Goal: Task Accomplishment & Management: Complete application form

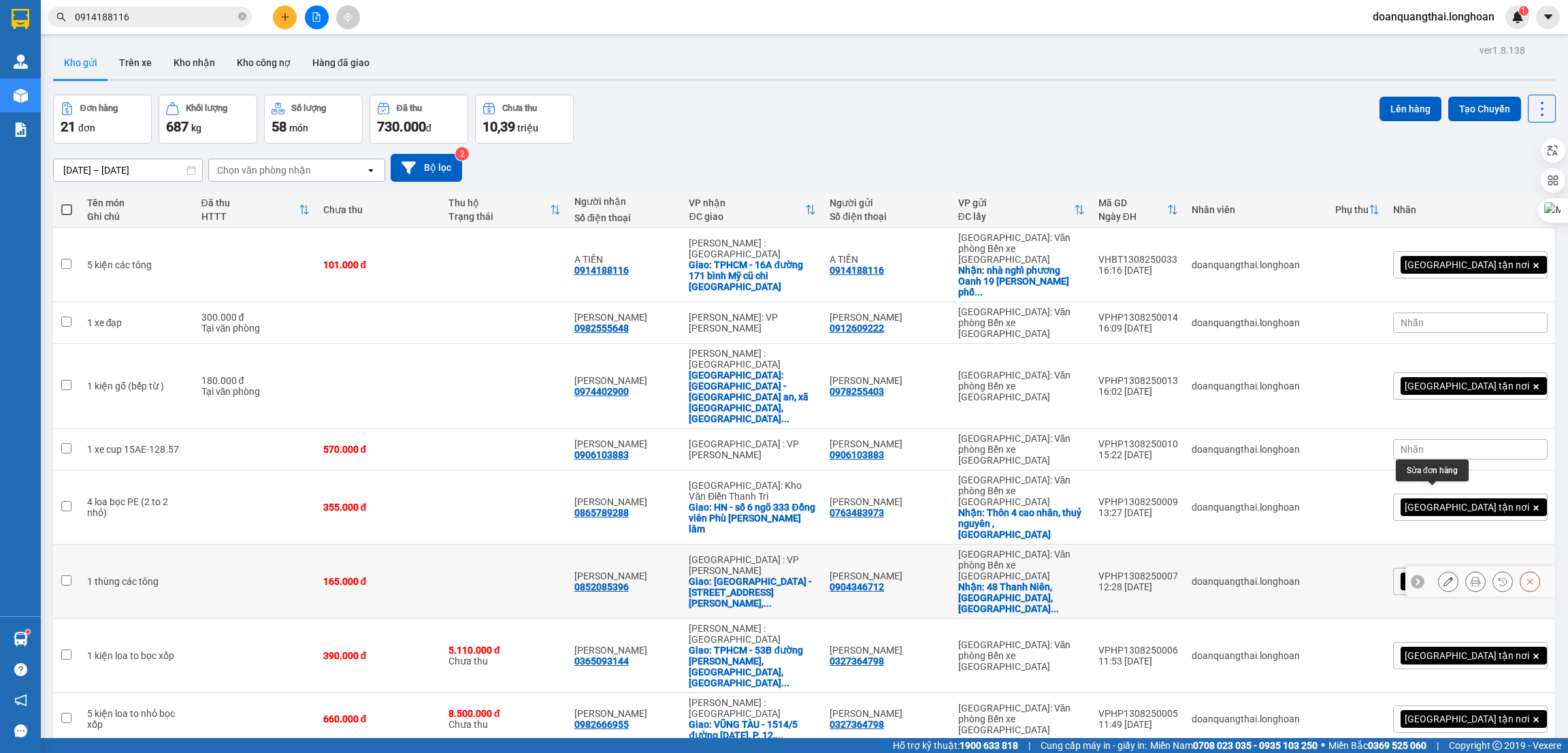
click at [1439, 570] on button at bounding box center [1448, 582] width 19 height 23
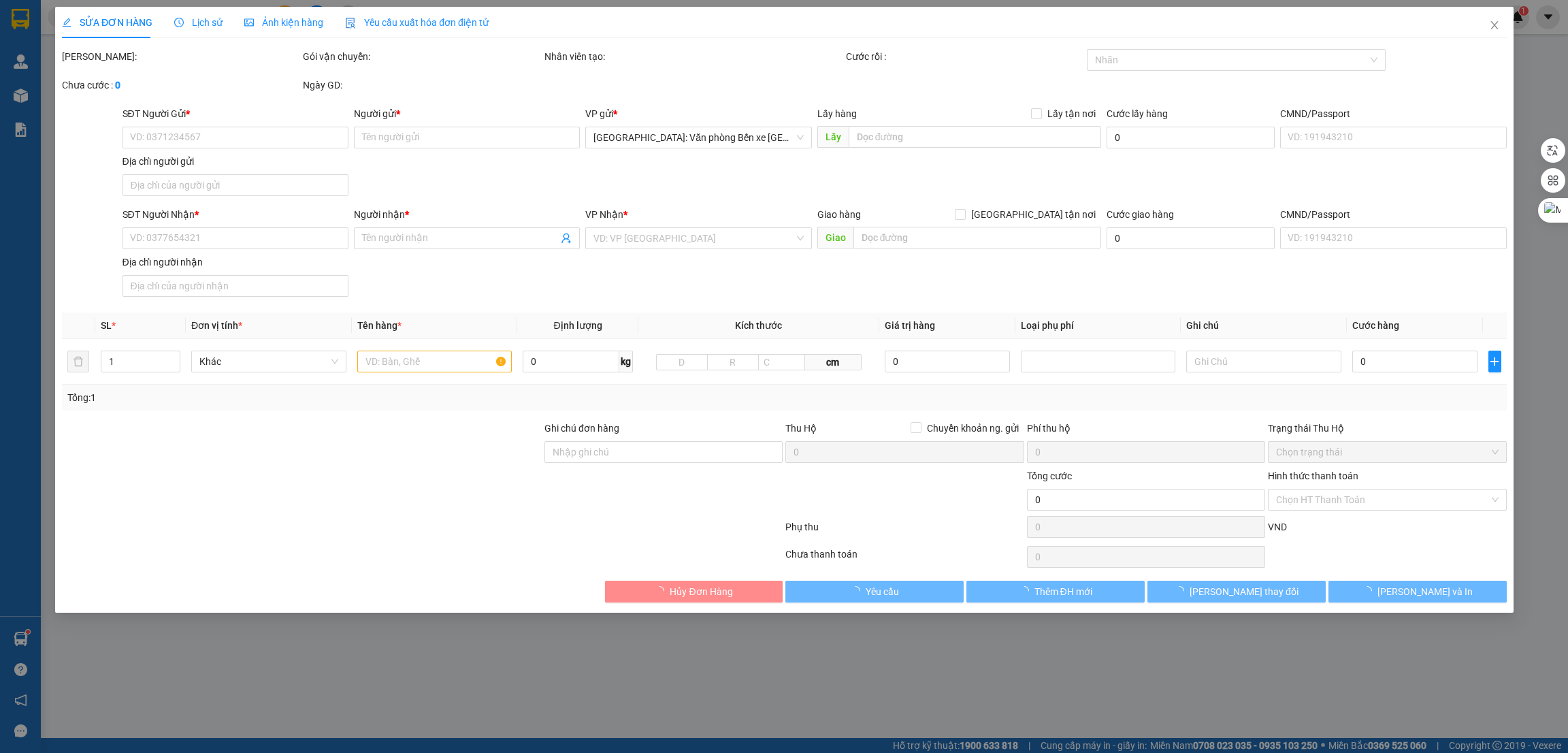
type input "0904346712"
type input "[PERSON_NAME]"
checkbox input "true"
type input "[GEOGRAPHIC_DATA], [GEOGRAPHIC_DATA], [GEOGRAPHIC_DATA]"
type input "0852085396"
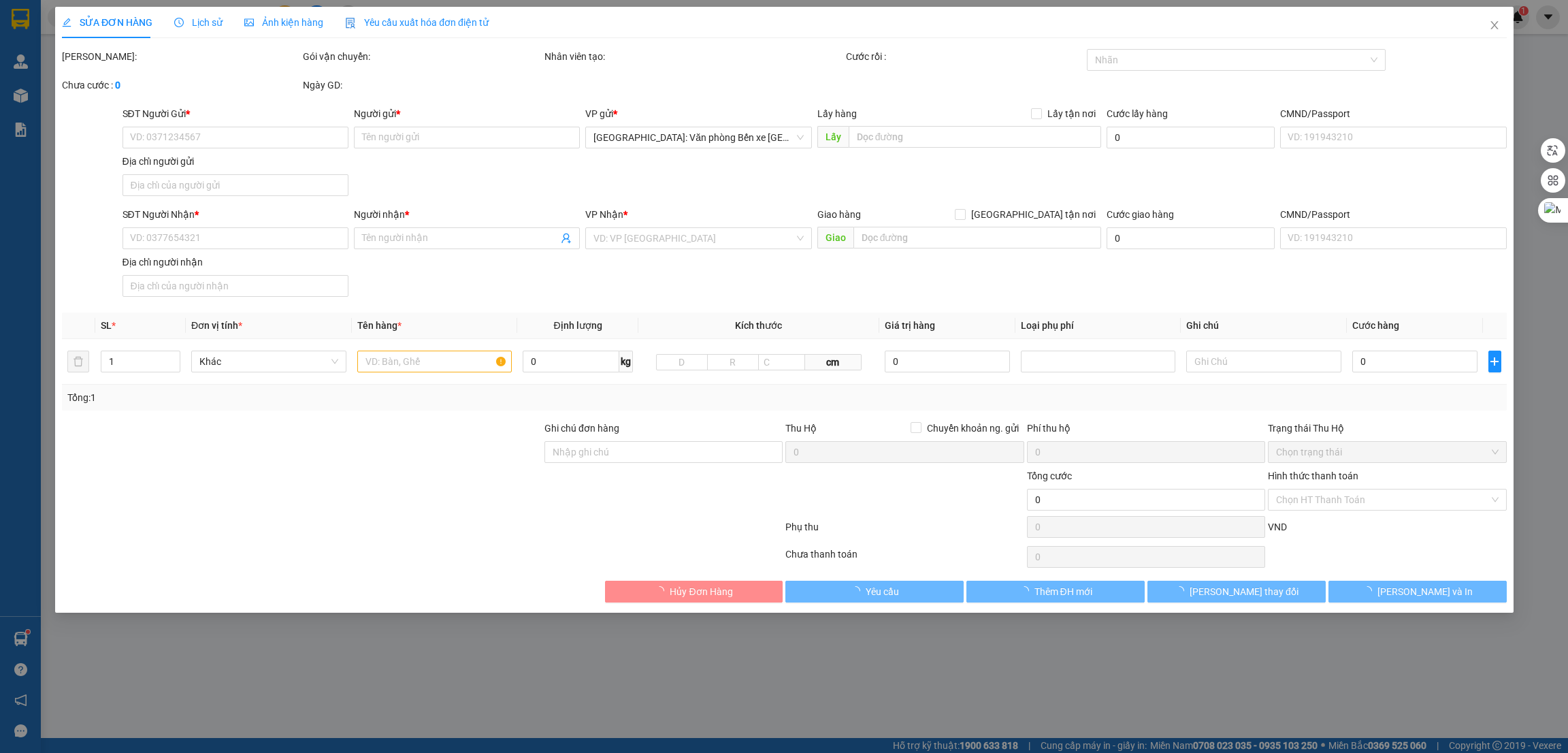
type input "[PERSON_NAME]"
checkbox input "true"
type input "[GEOGRAPHIC_DATA] - [STREET_ADDRESS][PERSON_NAME]"
type input "g"
type input "165.000"
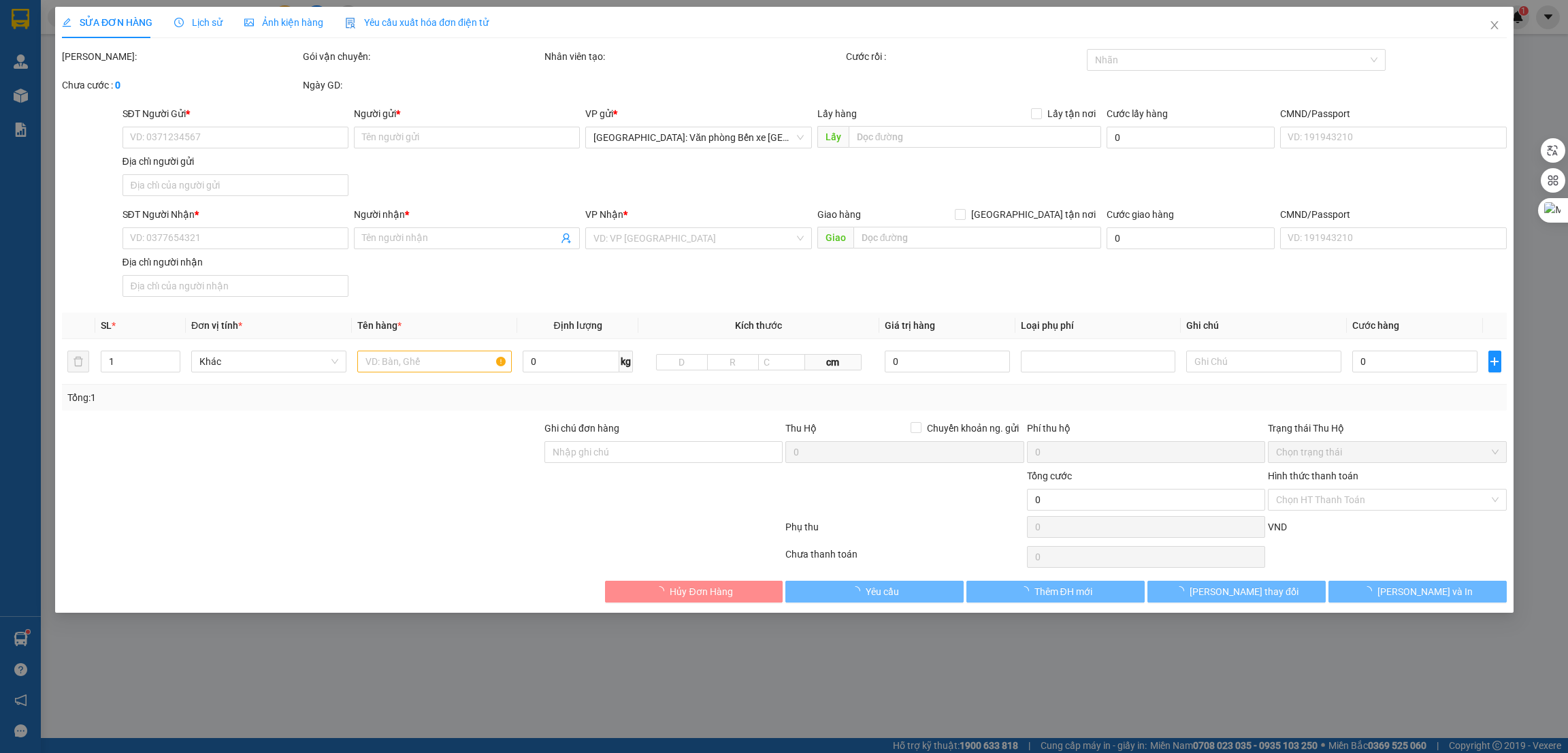
type input "165.000"
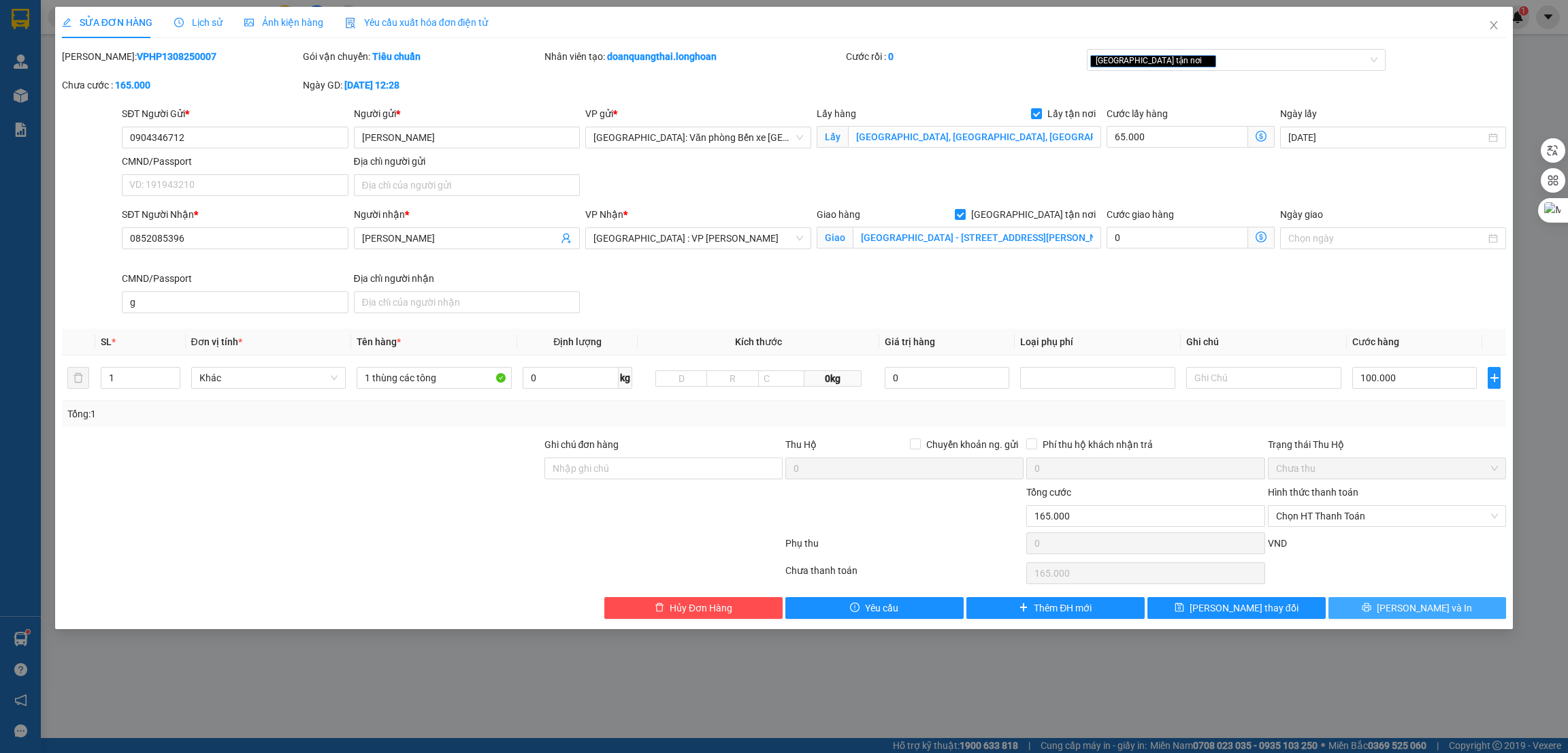
click at [1396, 619] on button "[PERSON_NAME] và In" at bounding box center [1417, 608] width 178 height 22
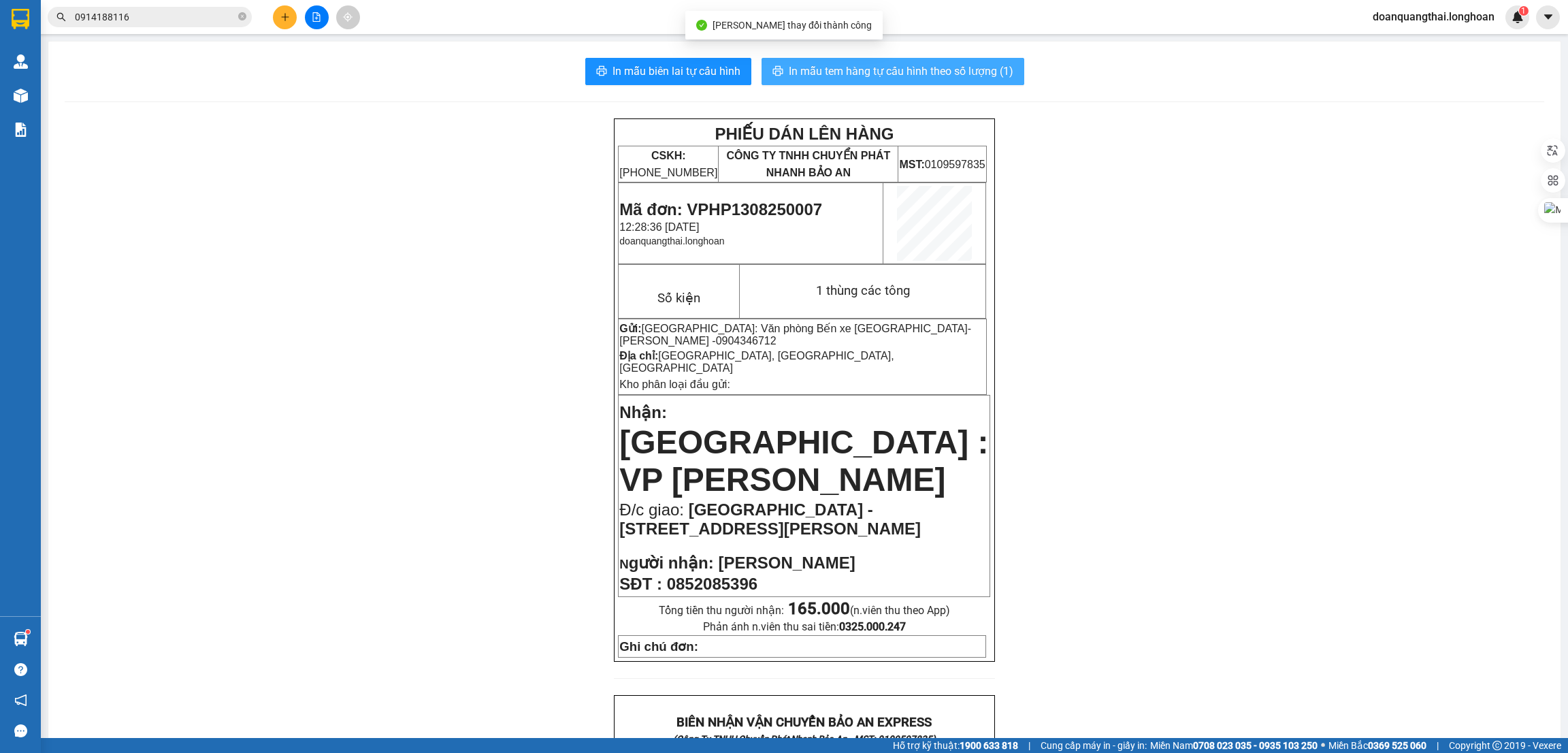
click at [808, 64] on span "In mẫu tem hàng tự cấu hình theo số lượng (1)" at bounding box center [901, 71] width 224 height 17
click at [1159, 446] on div "PHIẾU DÁN LÊN HÀNG CSKH: [PHONE_NUMBER] CÔNG TY TNHH CHUYỂN PHÁT NHANH BẢO AN M…" at bounding box center [805, 749] width 1480 height 1262
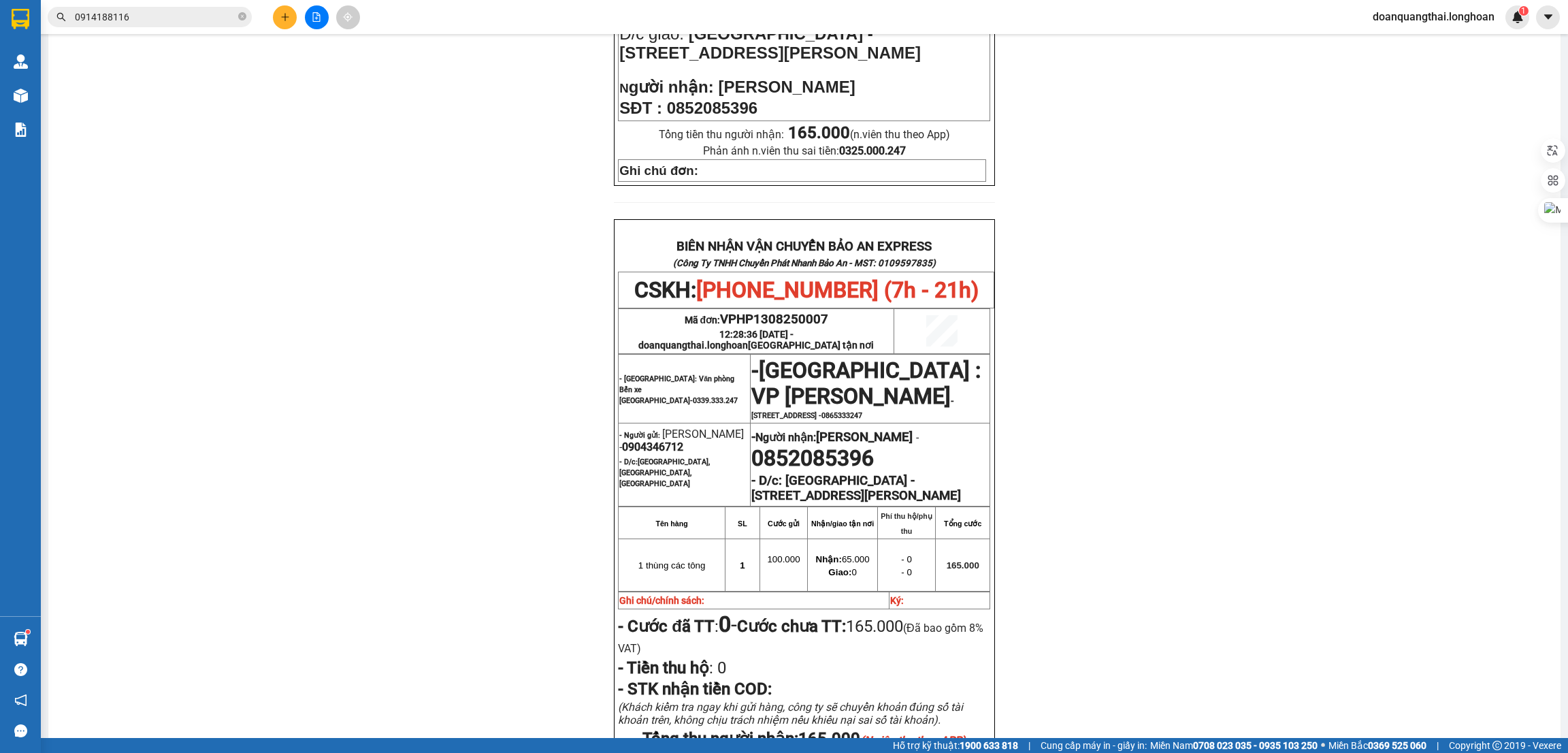
scroll to position [510, 0]
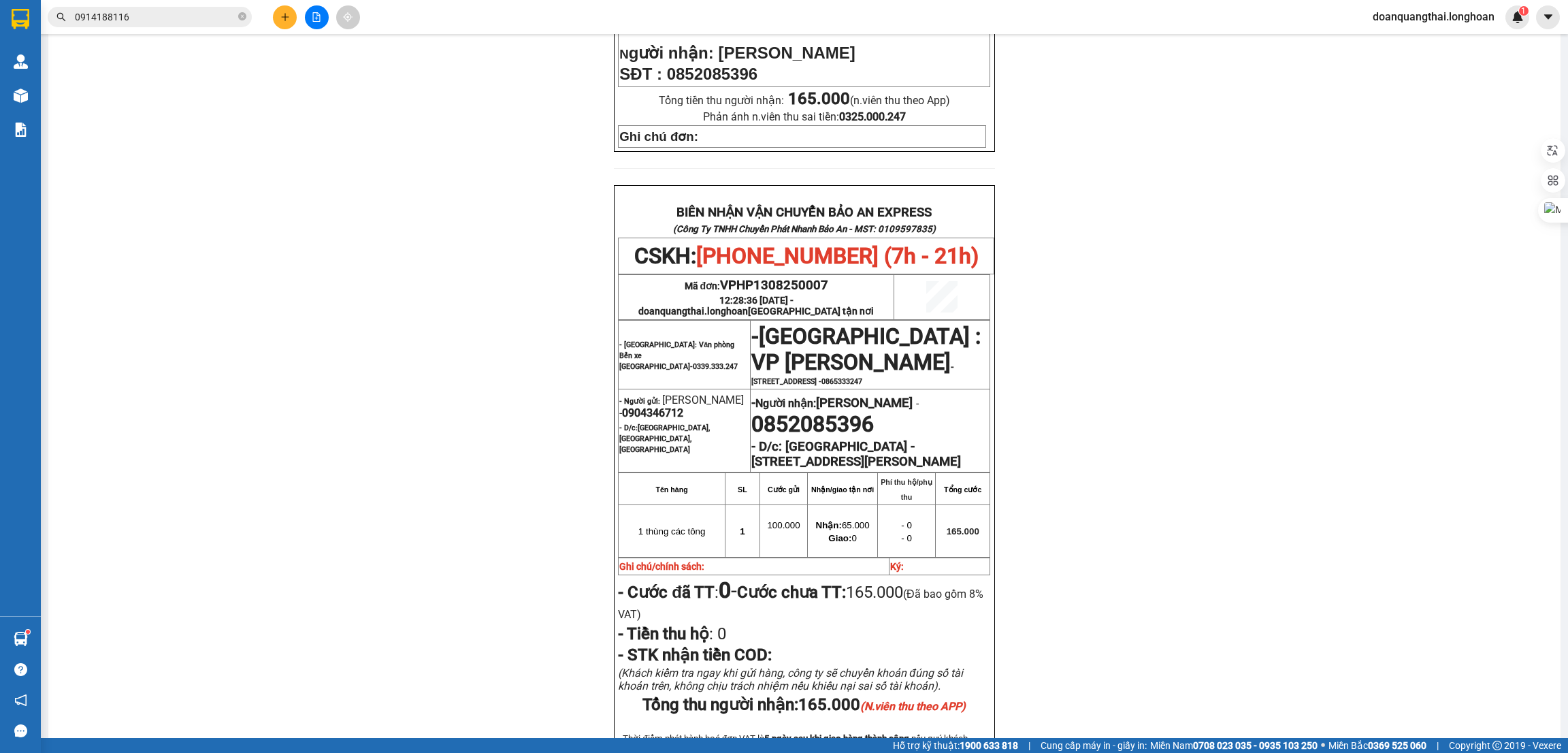
click at [666, 406] on span "0904346712" at bounding box center [652, 412] width 61 height 13
click at [665, 406] on span "0904346712" at bounding box center [652, 412] width 61 height 13
copy span "0904346712"
click at [1184, 420] on div "PHIẾU DÁN LÊN HÀNG CSKH: [PHONE_NUMBER] CÔNG TY TNHH CHUYỂN PHÁT NHANH BẢO AN M…" at bounding box center [805, 239] width 1480 height 1262
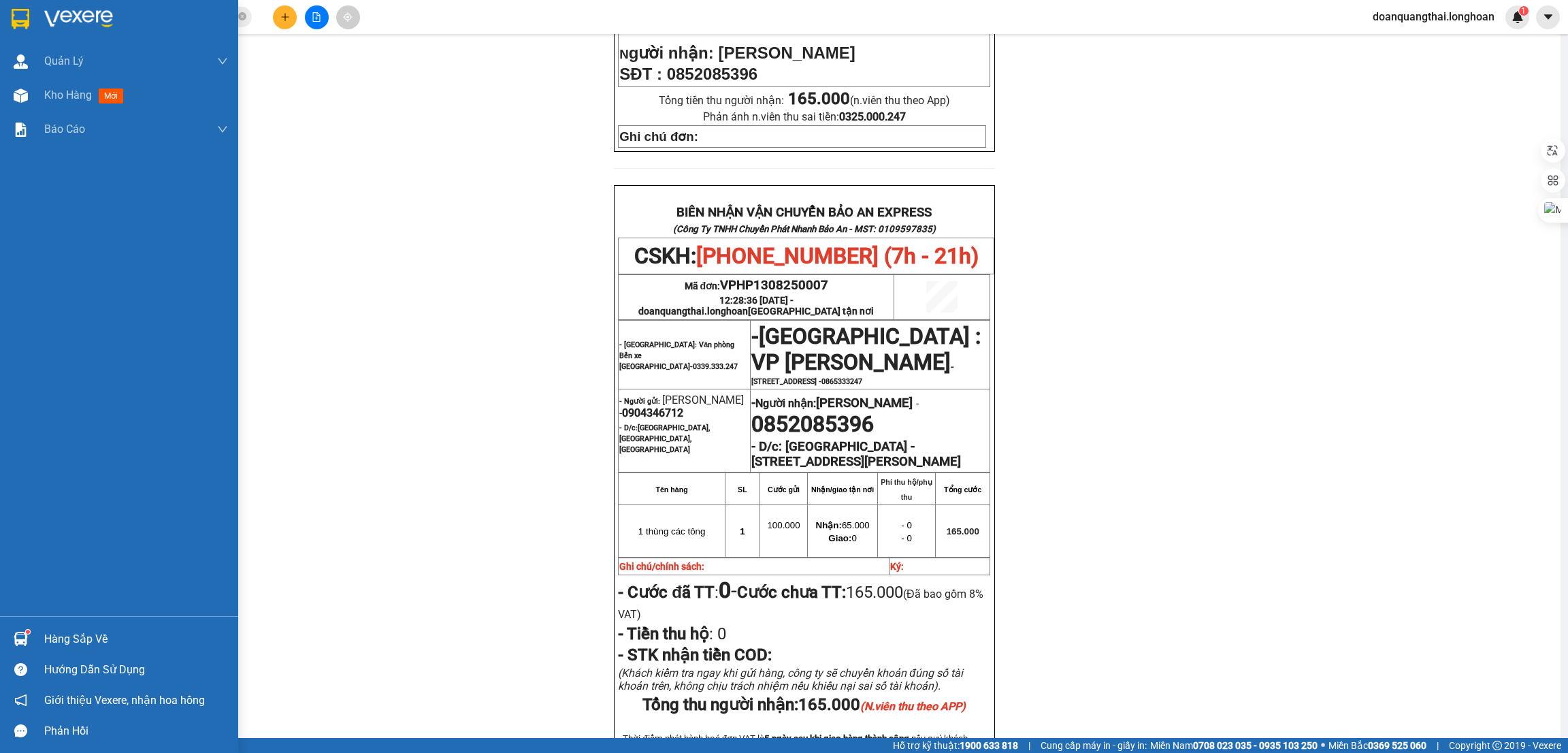
click at [23, 23] on img at bounding box center [20, 19] width 18 height 20
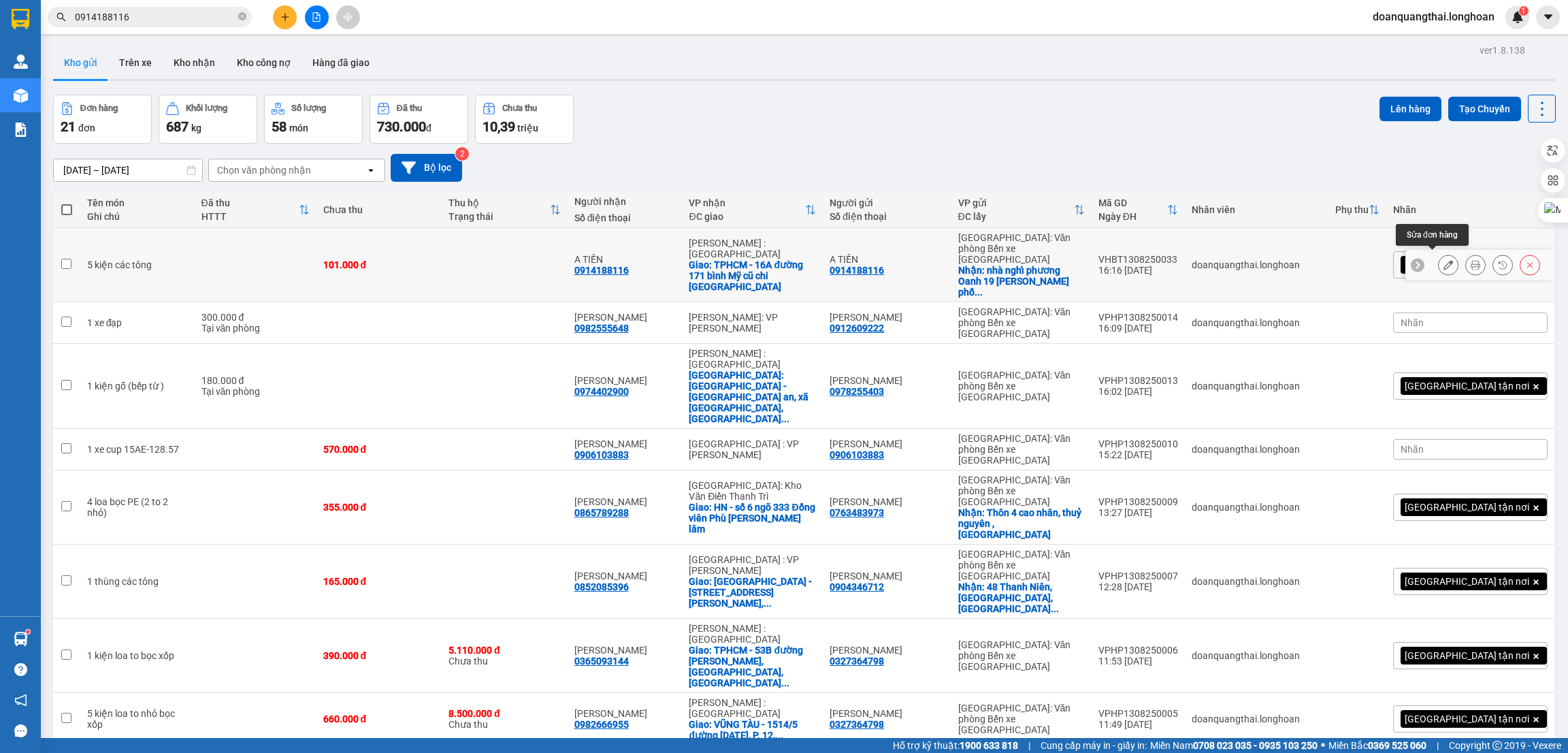
click at [1439, 261] on button at bounding box center [1448, 265] width 19 height 23
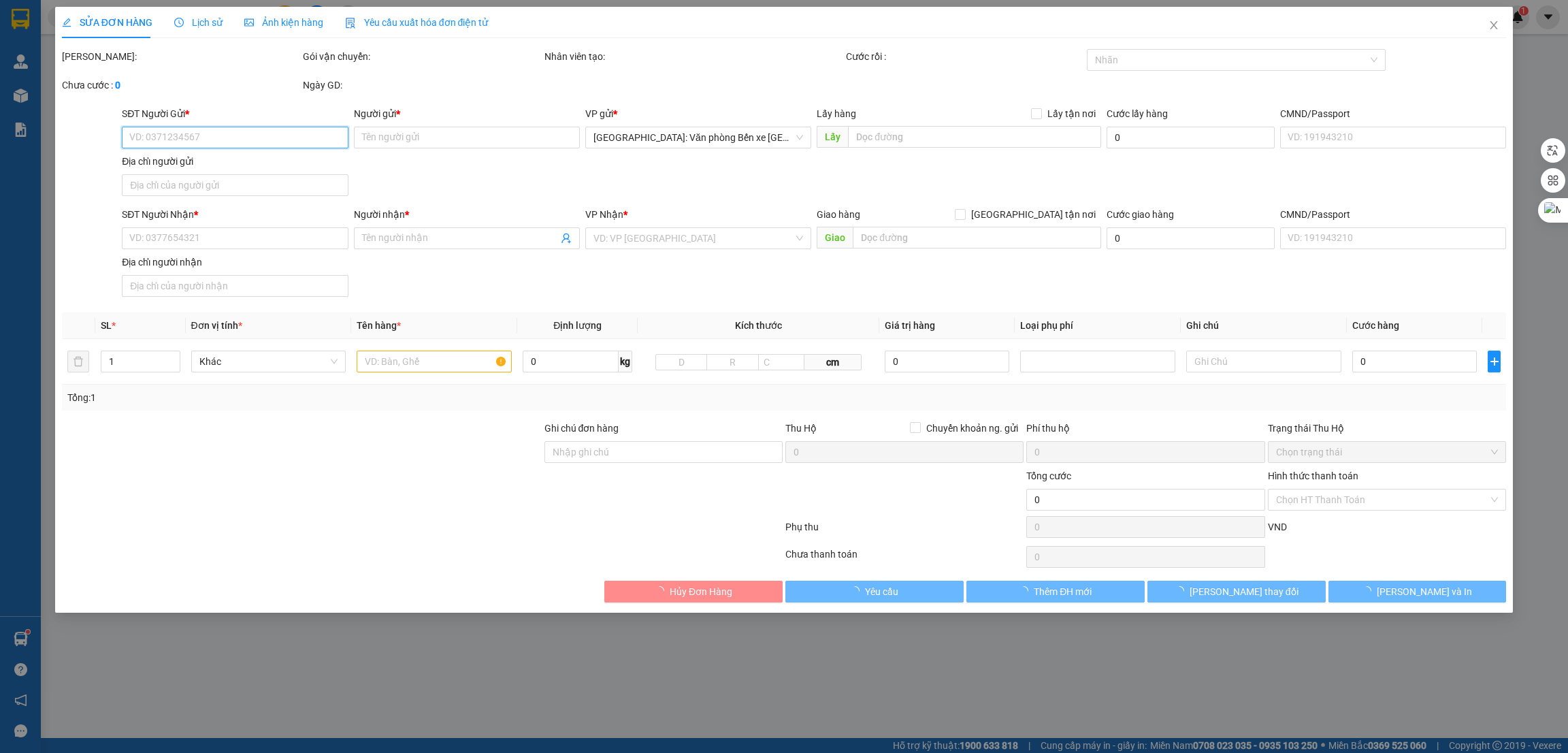
type input "0914188116"
type input "A TIẾN"
checkbox input "true"
type input "nhà nghỉ phương Oanh 19 [PERSON_NAME] phố máy chai quận Ngô quyền"
type input "0914188116"
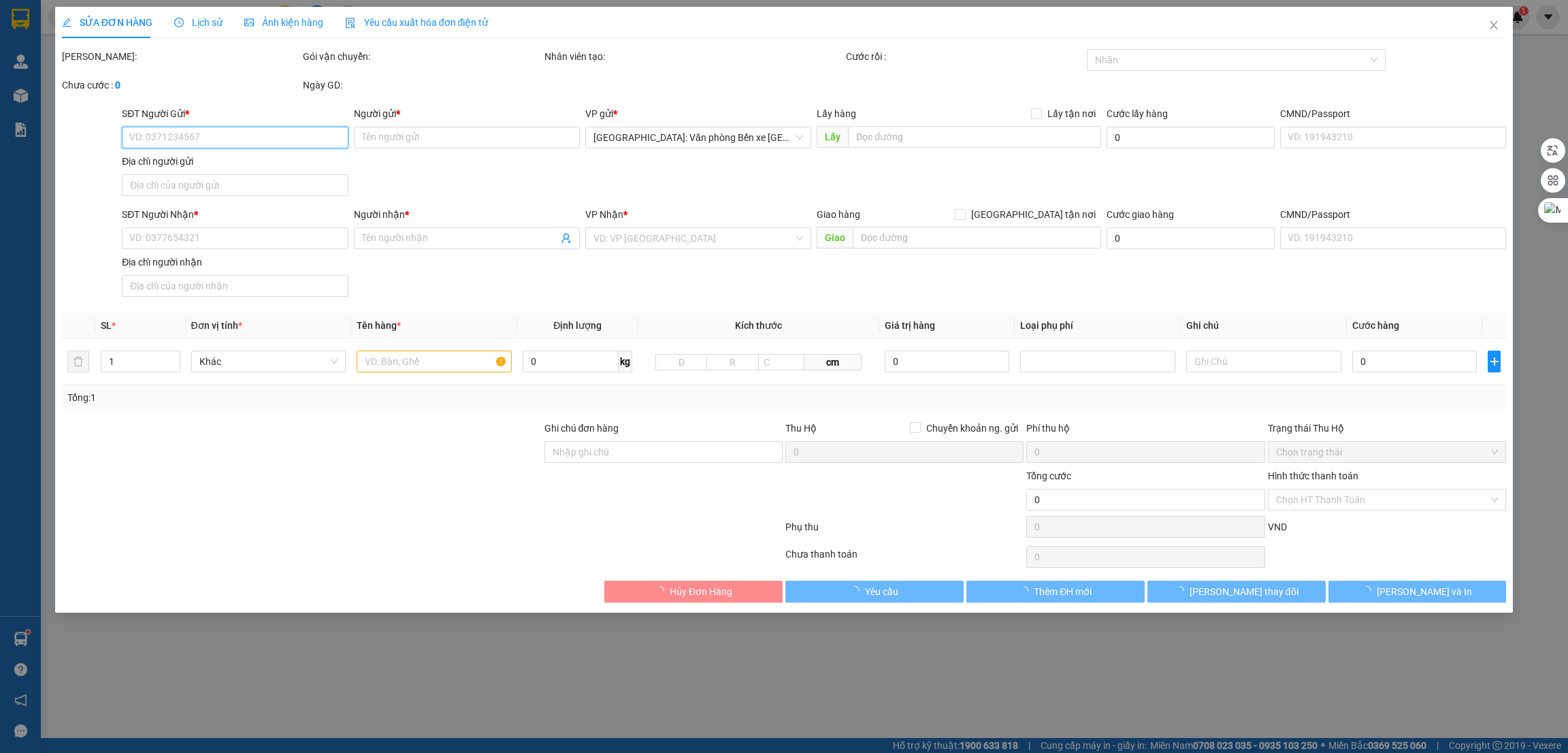
type input "A TIẾN"
checkbox input "true"
type input "TPHCM - 16A đường 171 bình Mỹ cũ chi [GEOGRAPHIC_DATA]"
type input "101.000"
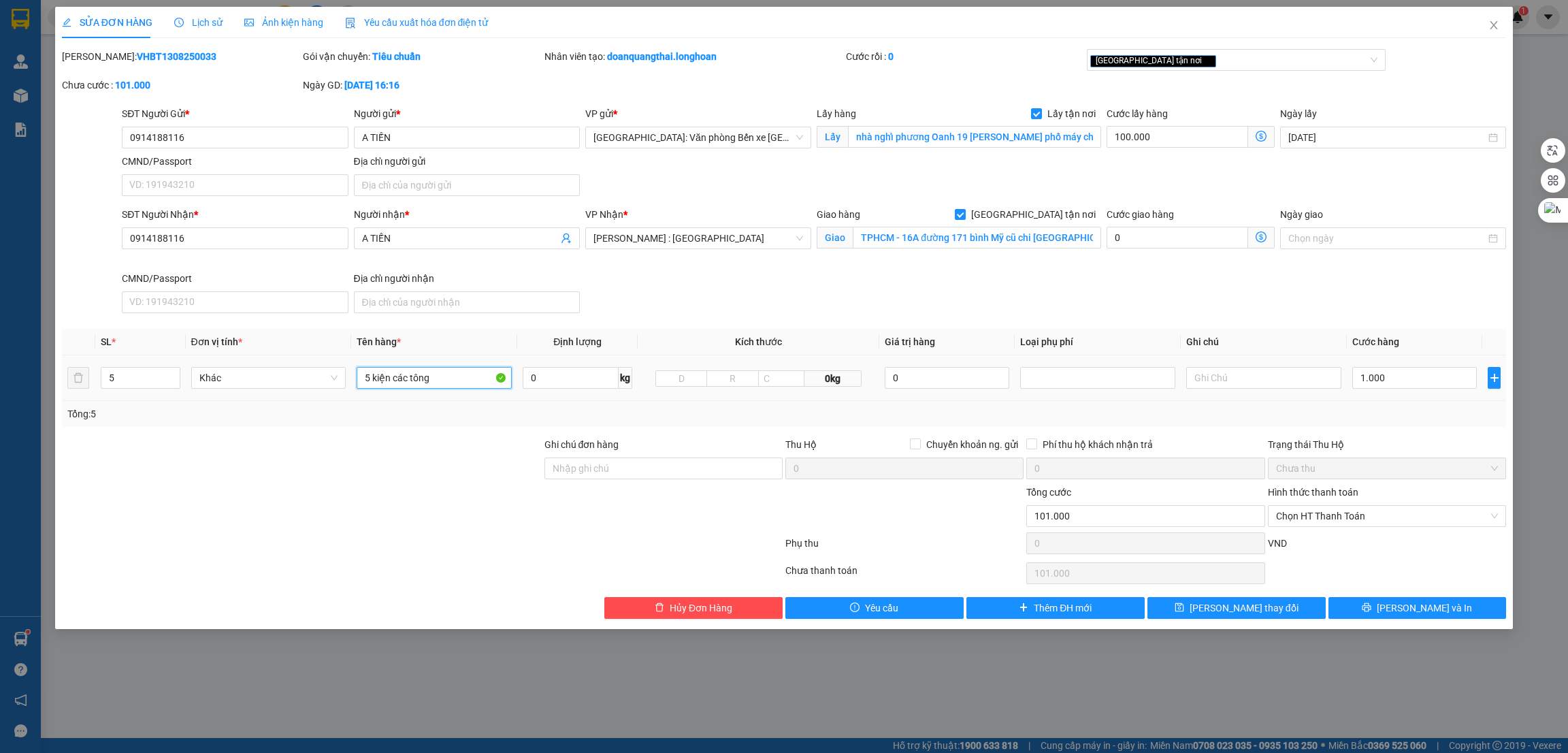
click at [431, 376] on input "5 kiện các tông" at bounding box center [434, 378] width 155 height 22
click at [432, 377] on input "5 kiện các tông" at bounding box center [434, 378] width 155 height 22
type input "2 máy bọc pe + 2 kiện các tông bọc PE + 1 túi đen bọc PE"
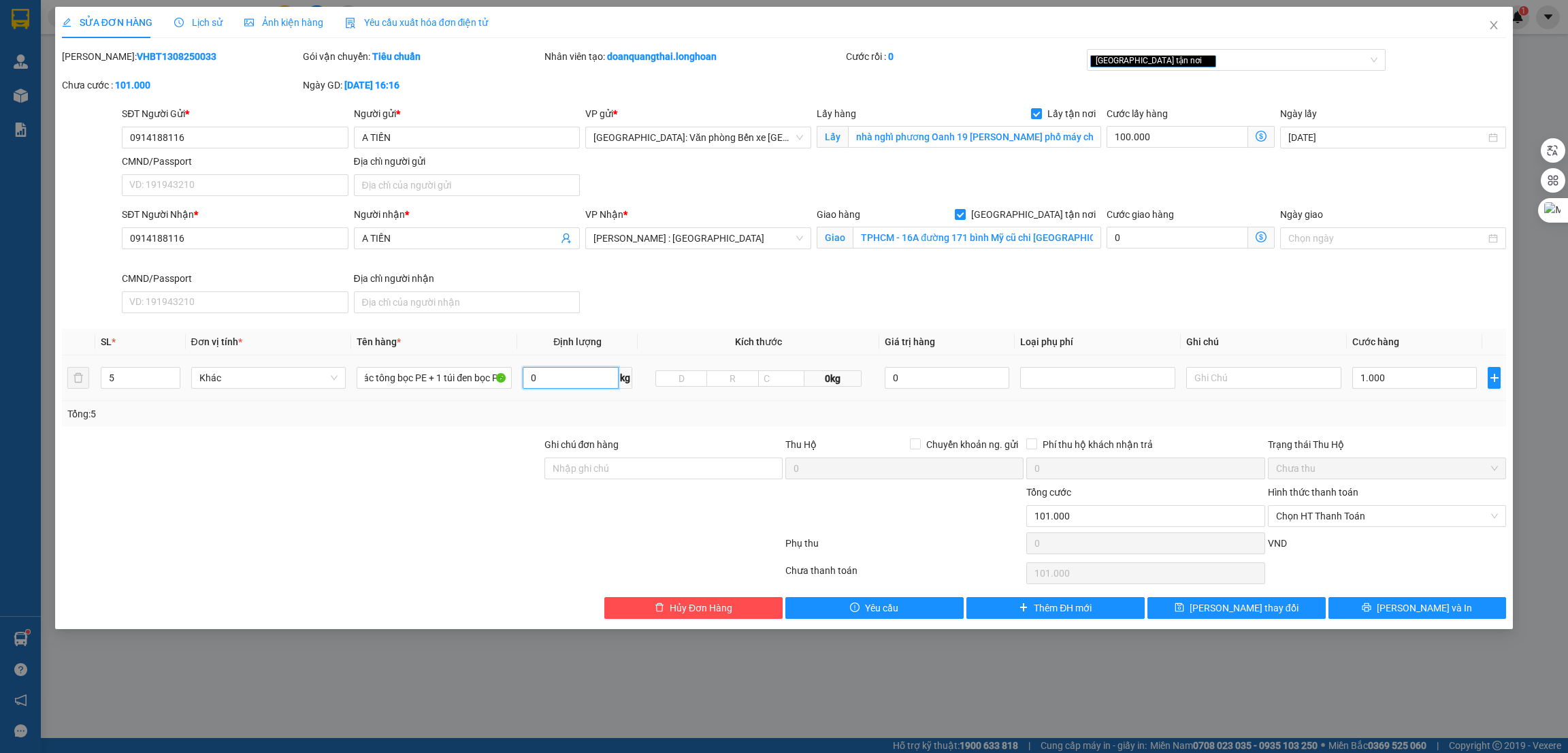
click at [595, 374] on input "0" at bounding box center [570, 378] width 96 height 22
type input "89"
click at [426, 514] on div at bounding box center [301, 508] width 482 height 48
click at [1404, 382] on input "1.000" at bounding box center [1415, 378] width 125 height 22
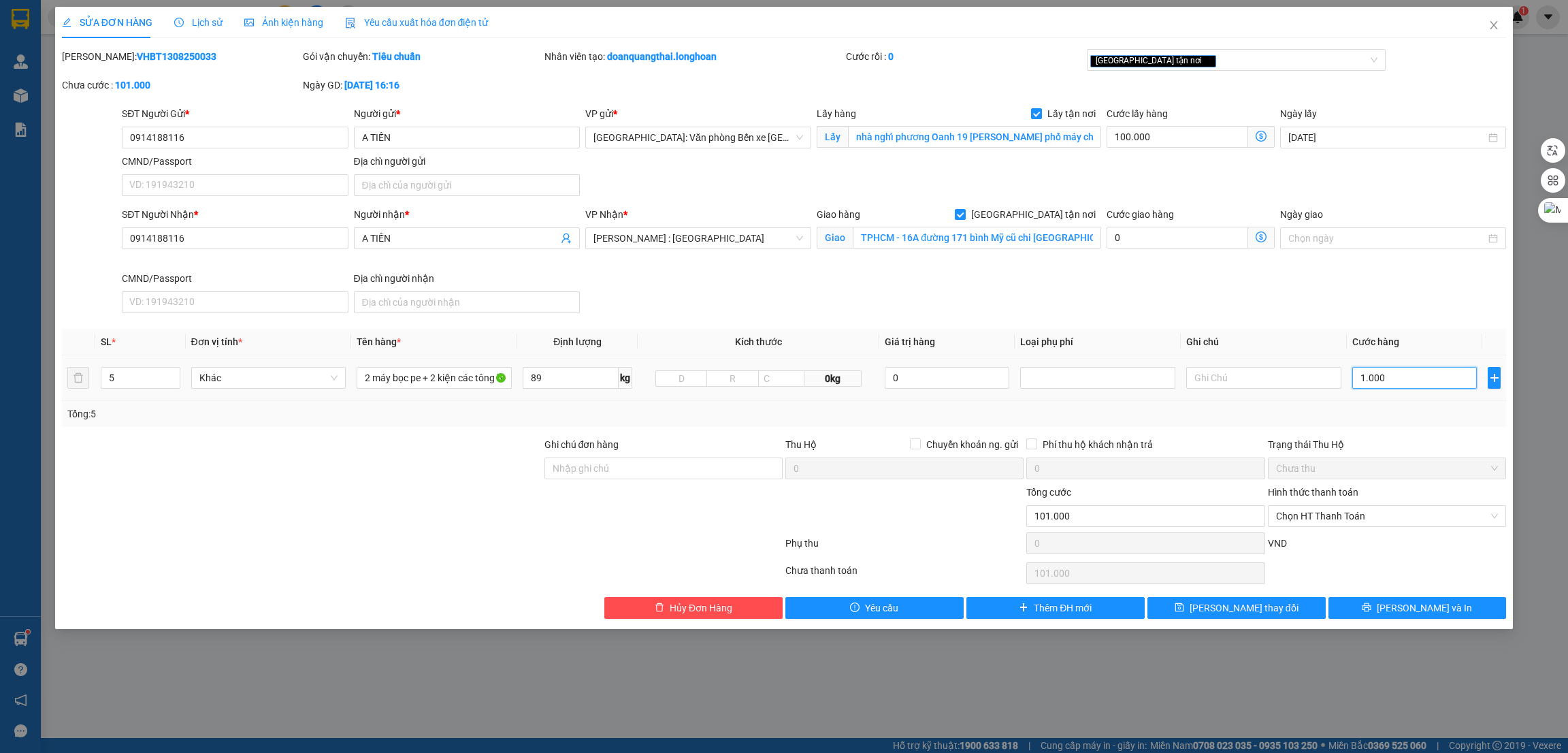
type input "7"
type input "100.007"
type input "71"
type input "100.071"
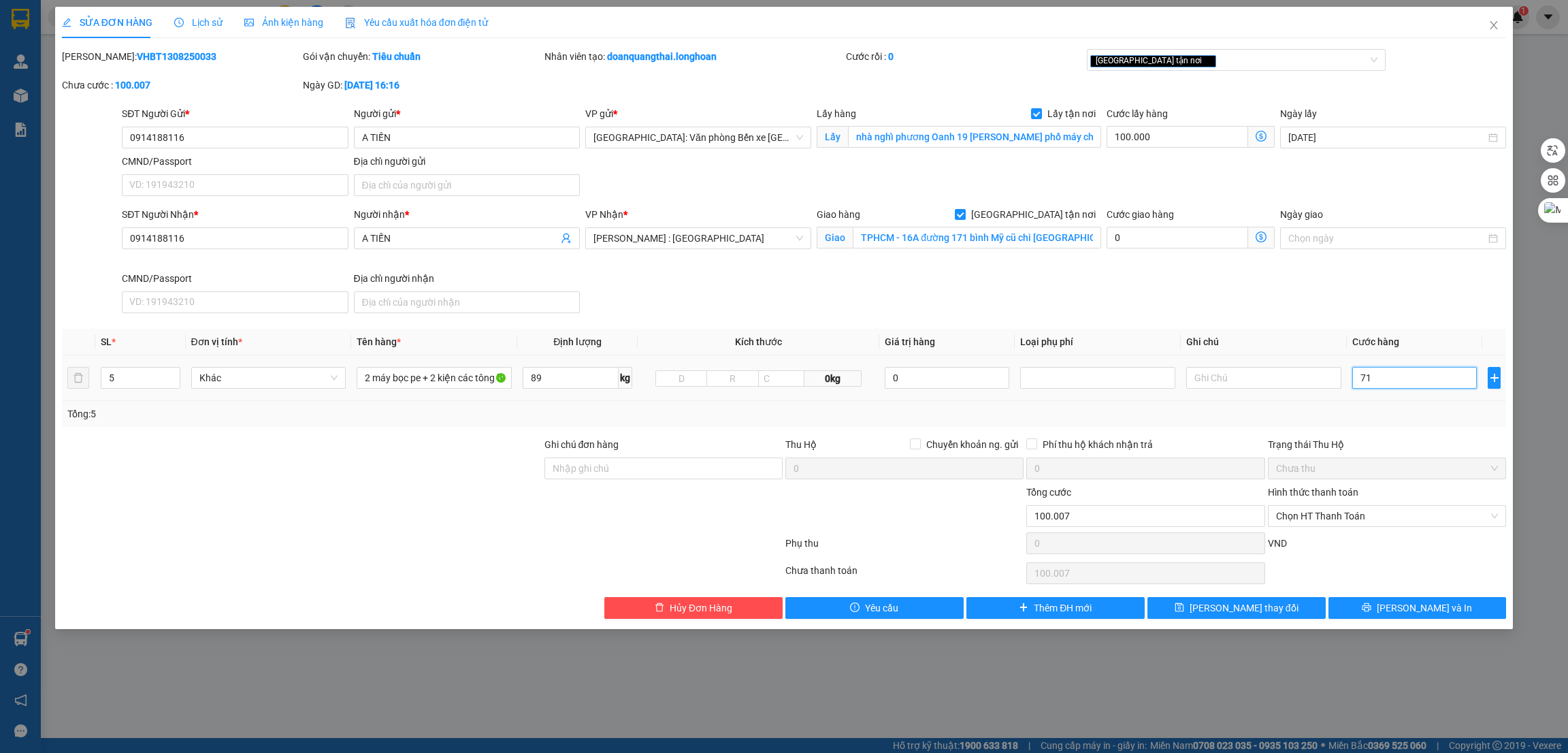
type input "100.071"
type input "710"
type input "100.710"
type input "7.100"
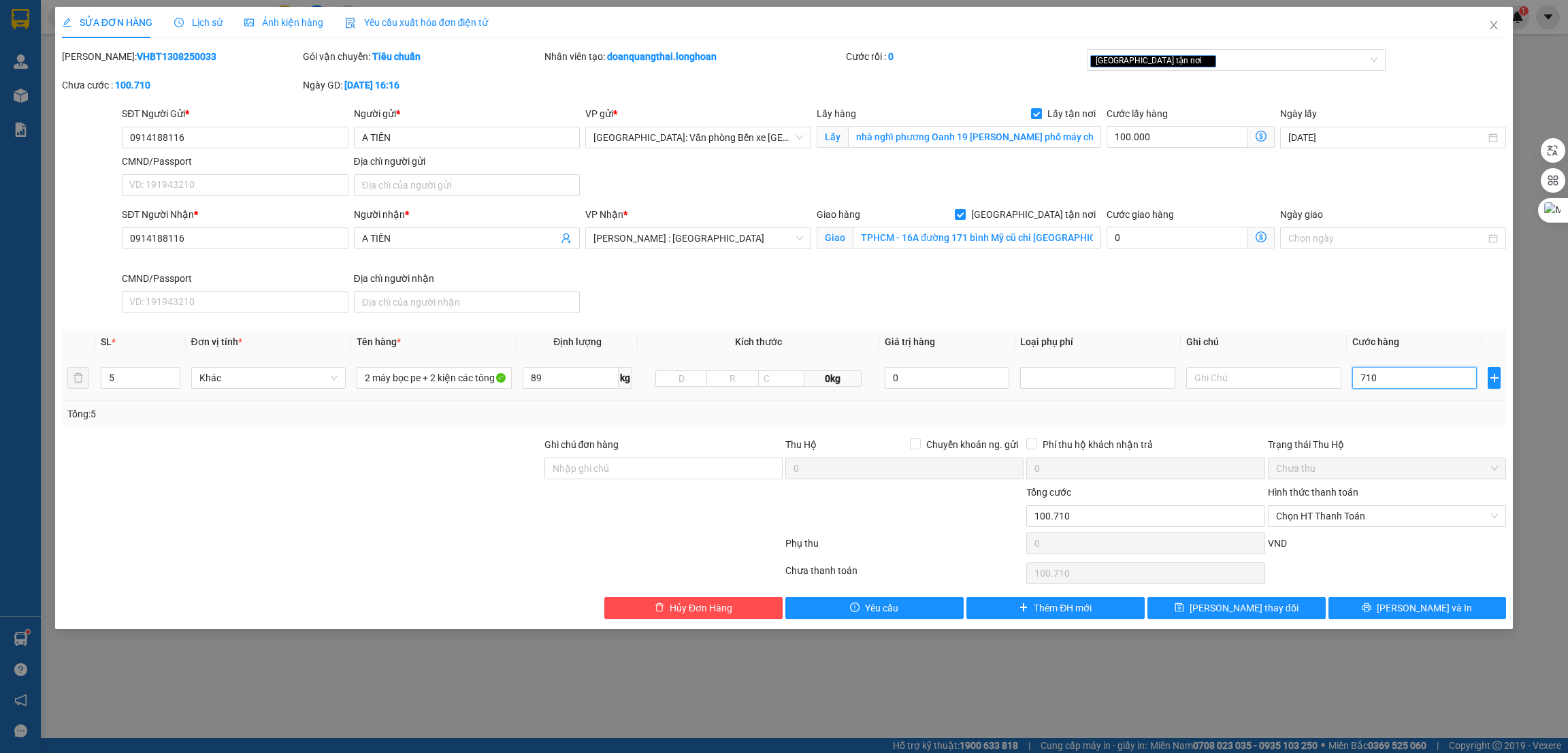
type input "107.100"
type input "71.000"
type input "171.000"
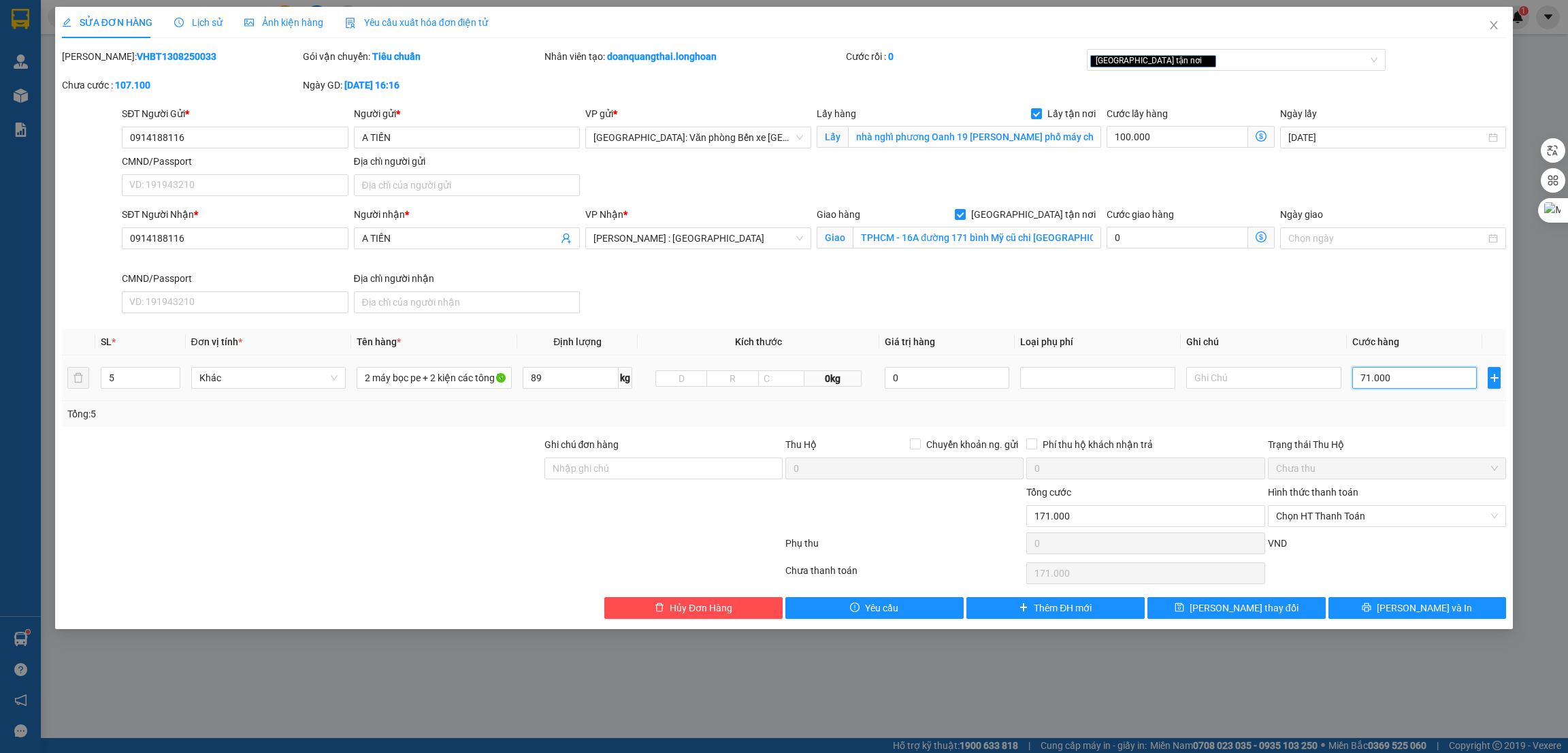
type input "710.000"
type input "810.000"
type input "710.000"
click at [1260, 339] on th "Ghi chú" at bounding box center [1264, 343] width 166 height 27
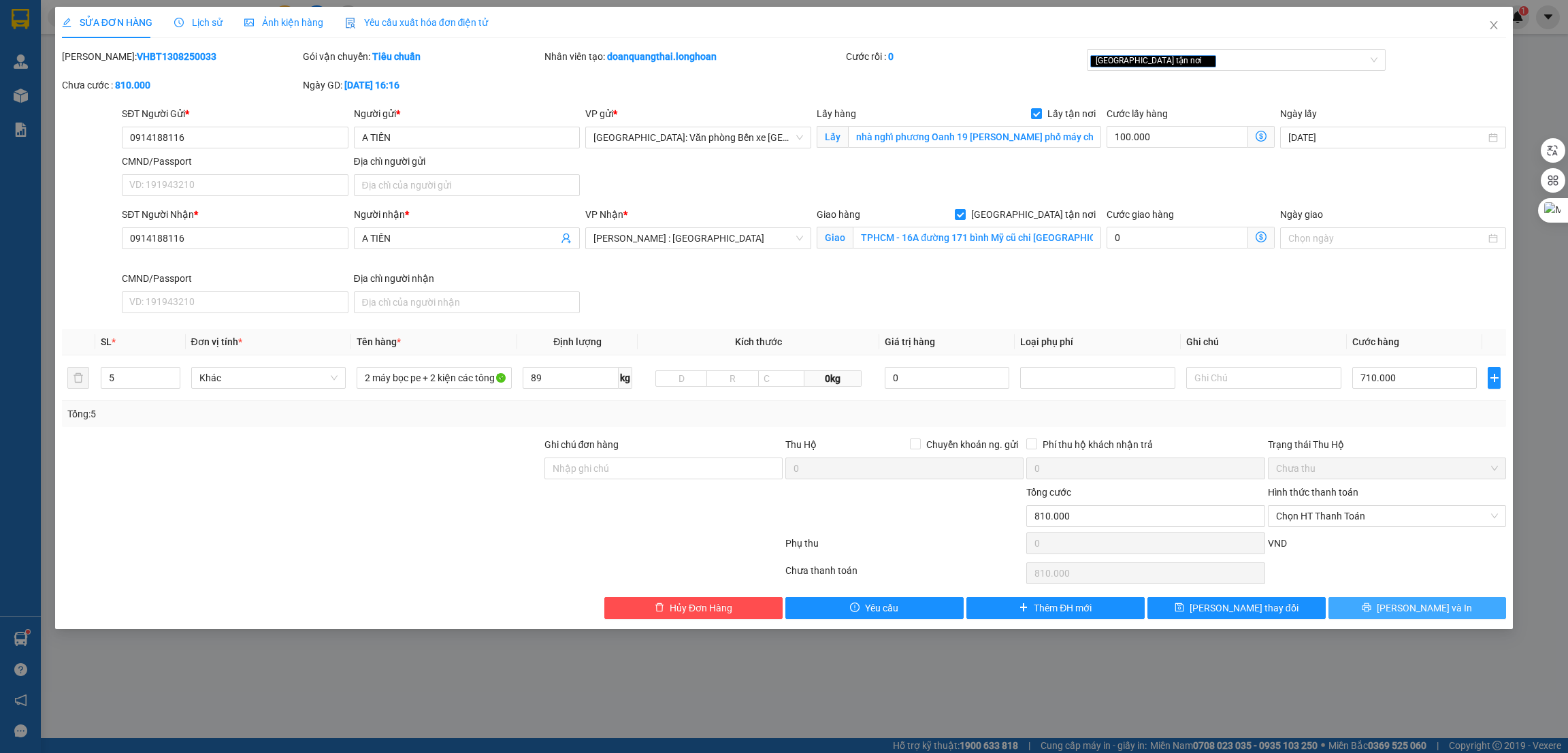
click at [1365, 613] on button "[PERSON_NAME] và In" at bounding box center [1417, 608] width 178 height 22
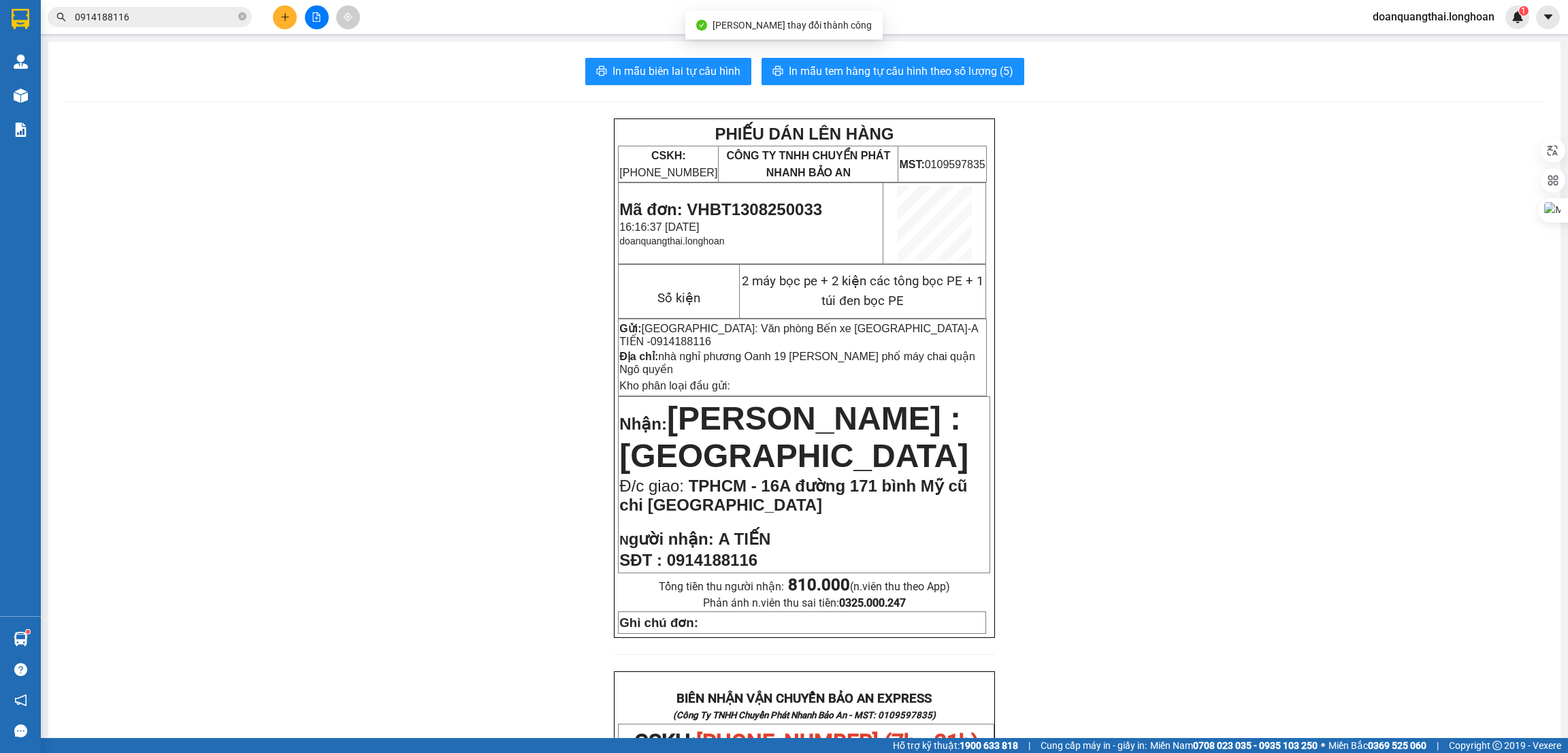
click at [717, 551] on span "0914188116" at bounding box center [712, 560] width 90 height 18
copy span "0914188116"
click at [880, 477] on span "TPHCM - 16A đường 171 bình Mỹ cũ chi [GEOGRAPHIC_DATA]" at bounding box center [793, 495] width 347 height 38
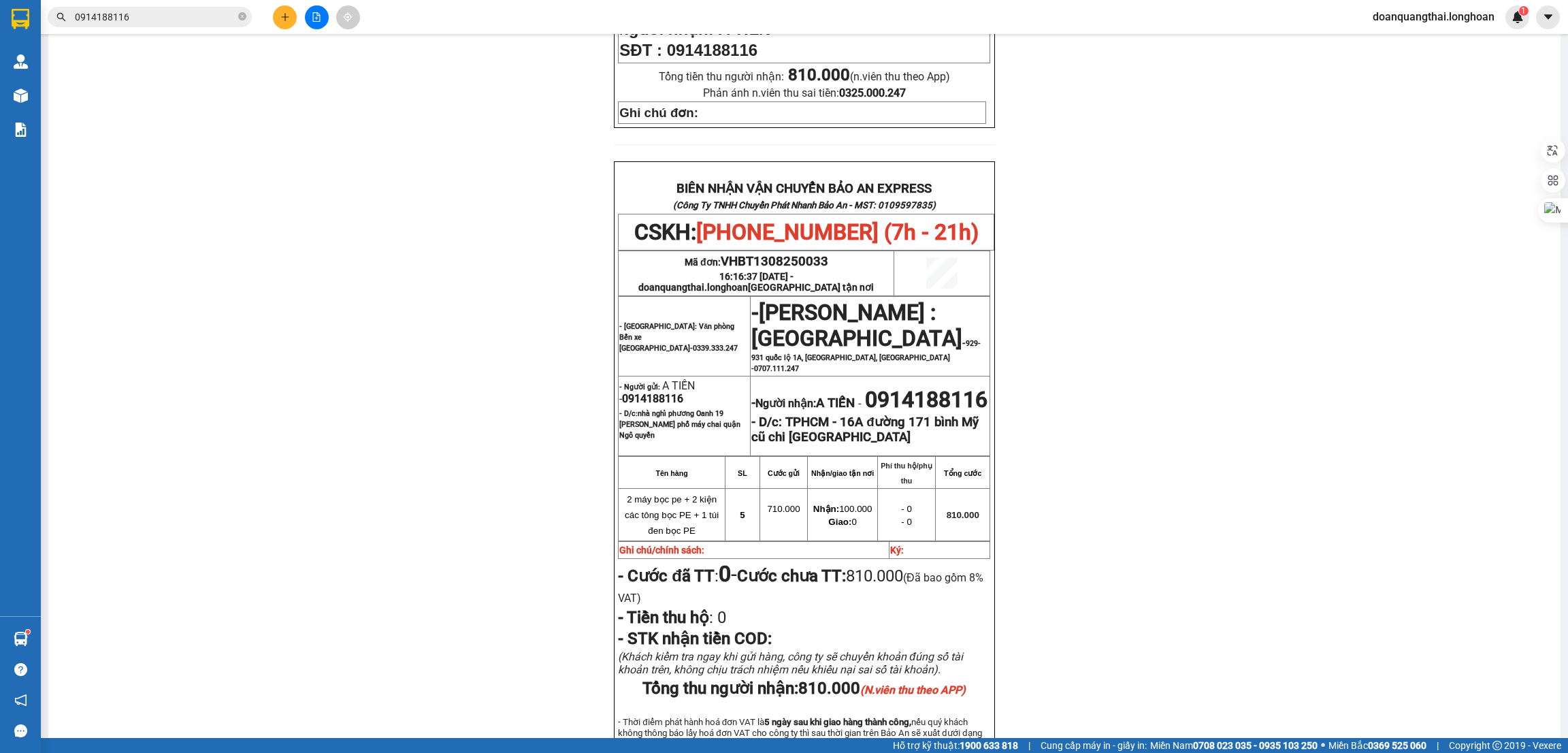
scroll to position [612, 0]
